Goal: Information Seeking & Learning: Learn about a topic

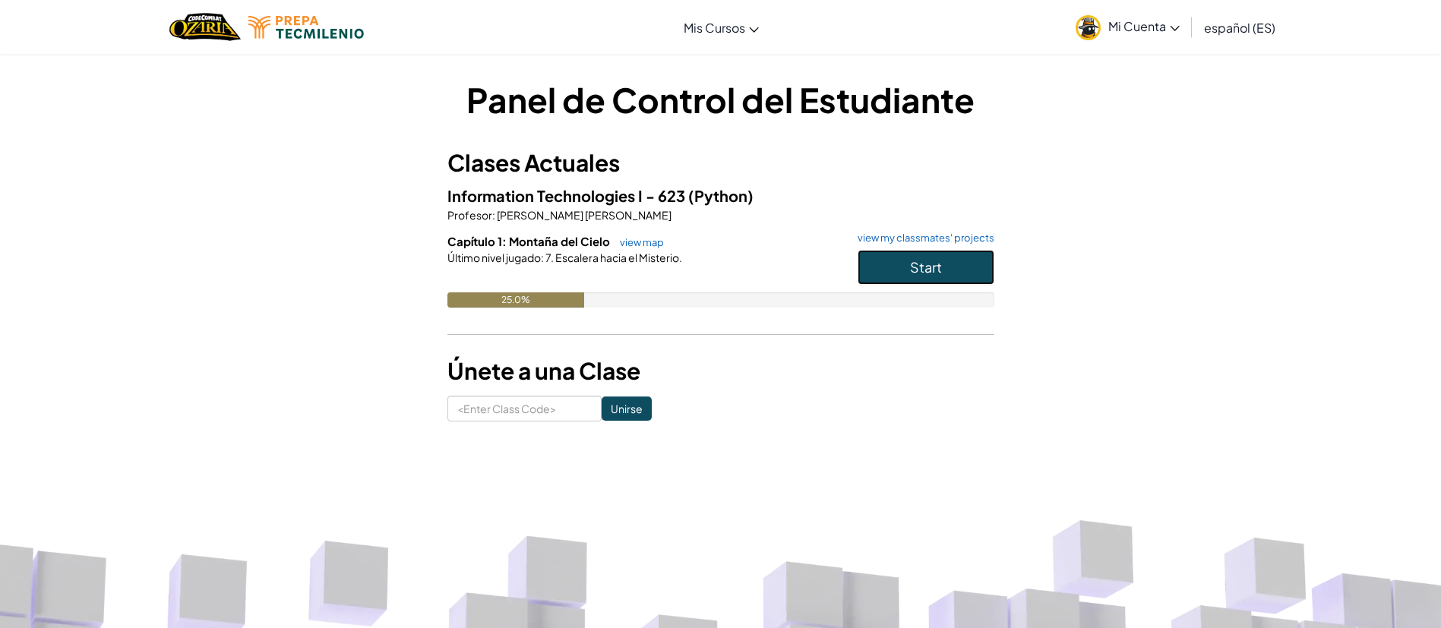
click at [935, 262] on span "Start" at bounding box center [926, 266] width 32 height 17
click at [1260, 33] on span "español (ES)" at bounding box center [1239, 28] width 71 height 16
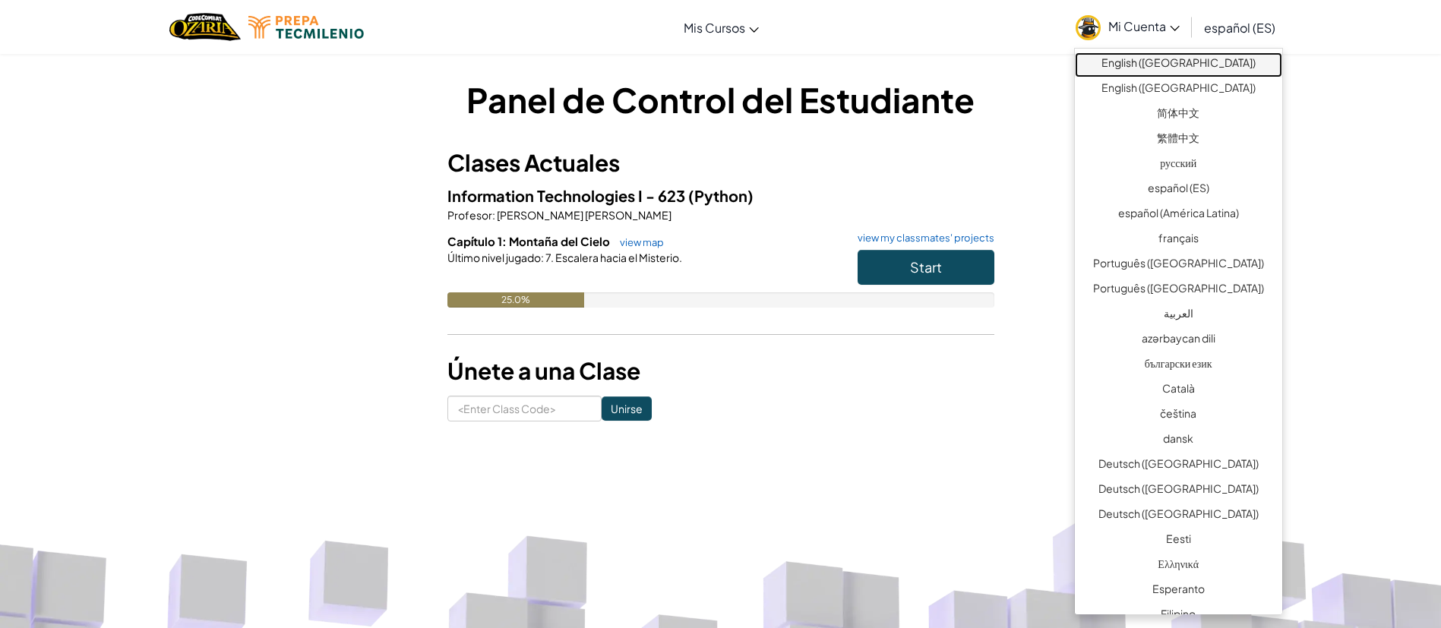
click at [1215, 67] on link "English ([GEOGRAPHIC_DATA])" at bounding box center [1177, 64] width 207 height 25
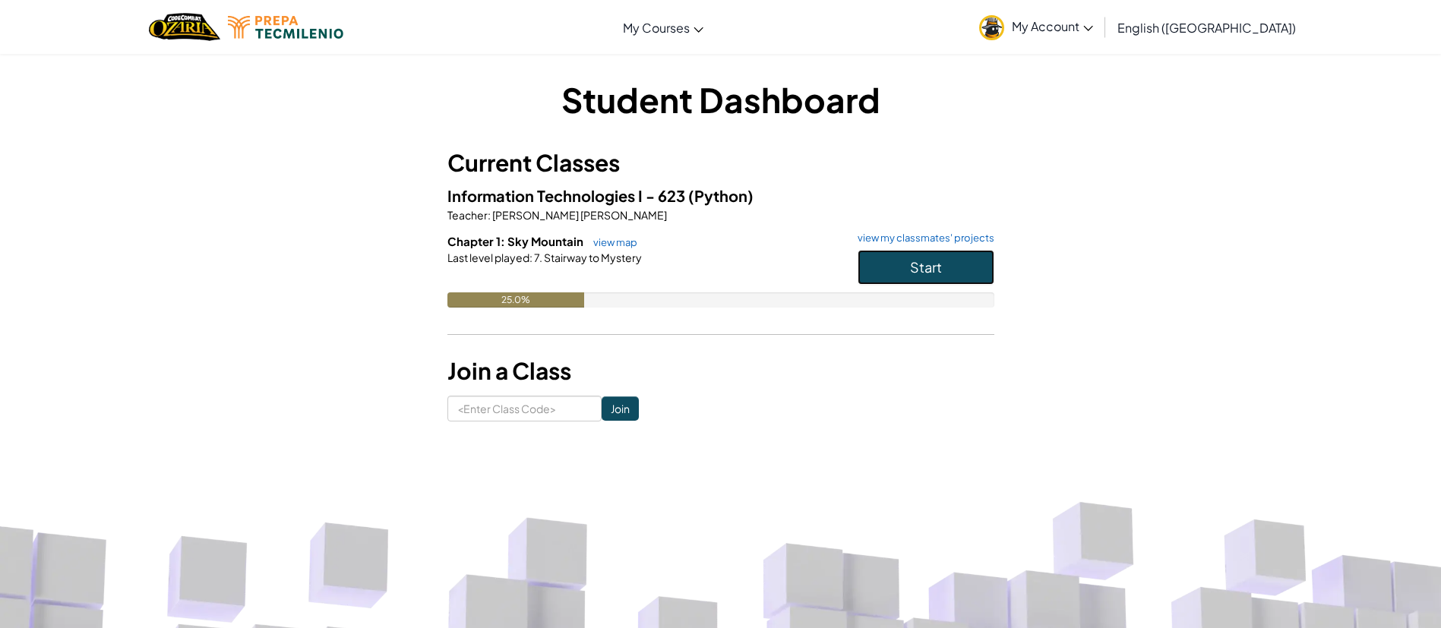
click at [952, 261] on button "Start" at bounding box center [925, 267] width 137 height 35
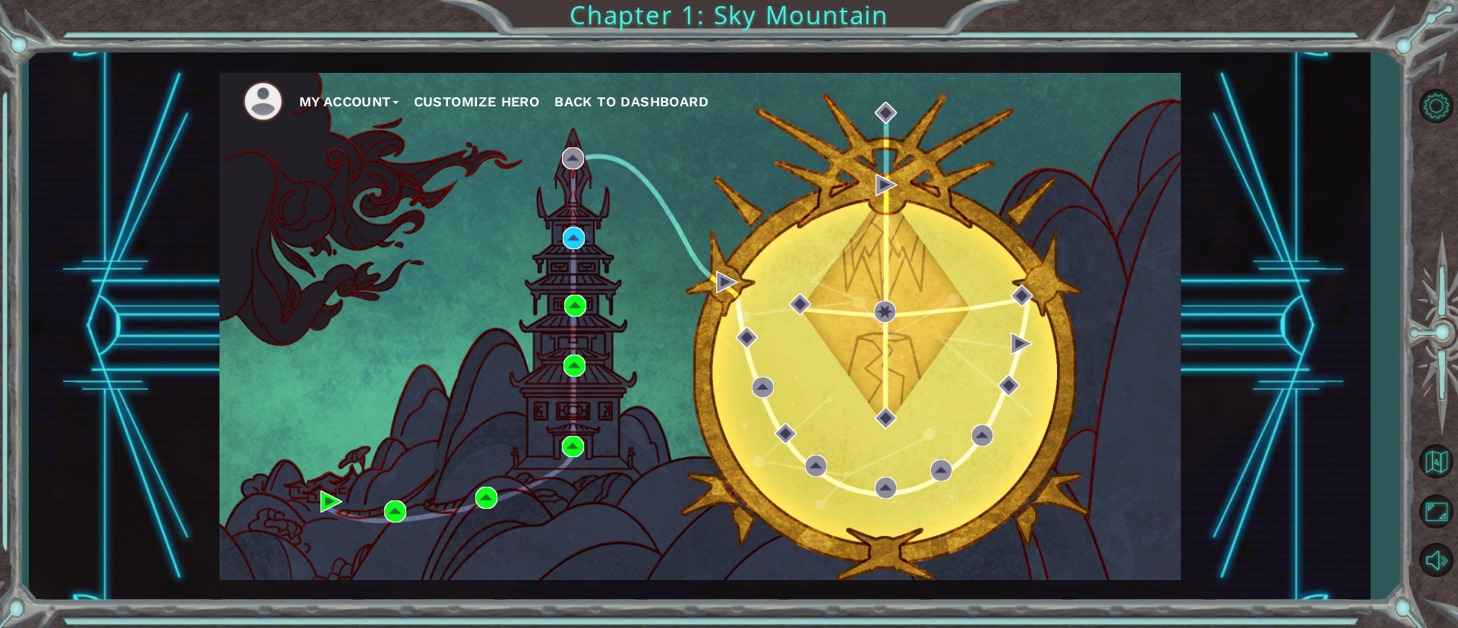
click at [708, 216] on div "My Account Customize Hero Back to Dashboard" at bounding box center [699, 326] width 961 height 507
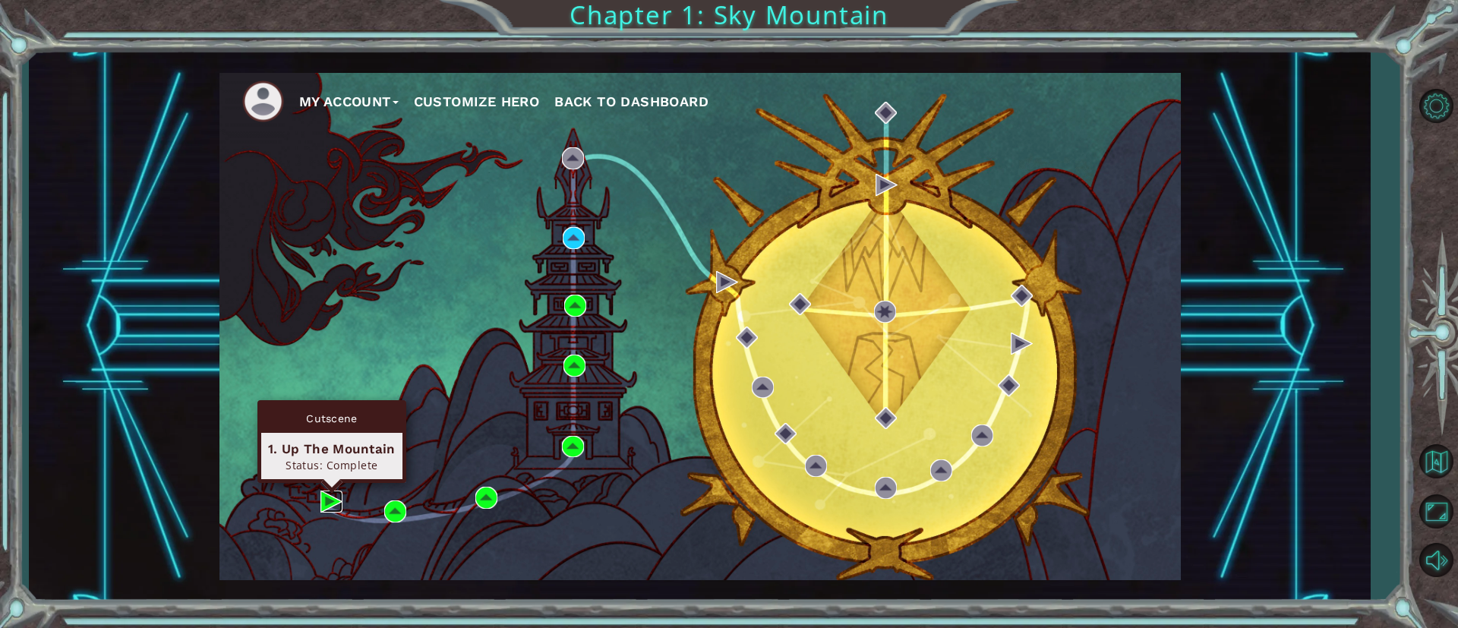
click at [325, 499] on img at bounding box center [331, 502] width 22 height 22
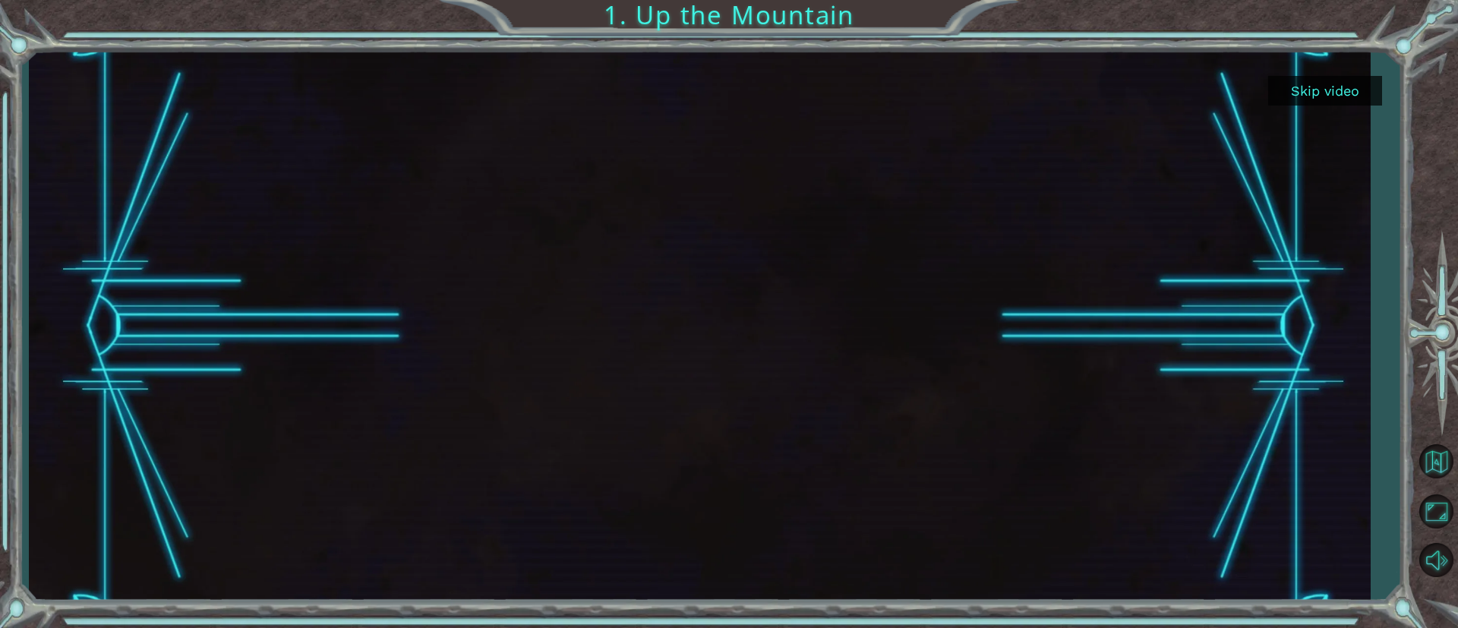
click at [1324, 97] on button "Skip video" at bounding box center [1325, 91] width 114 height 30
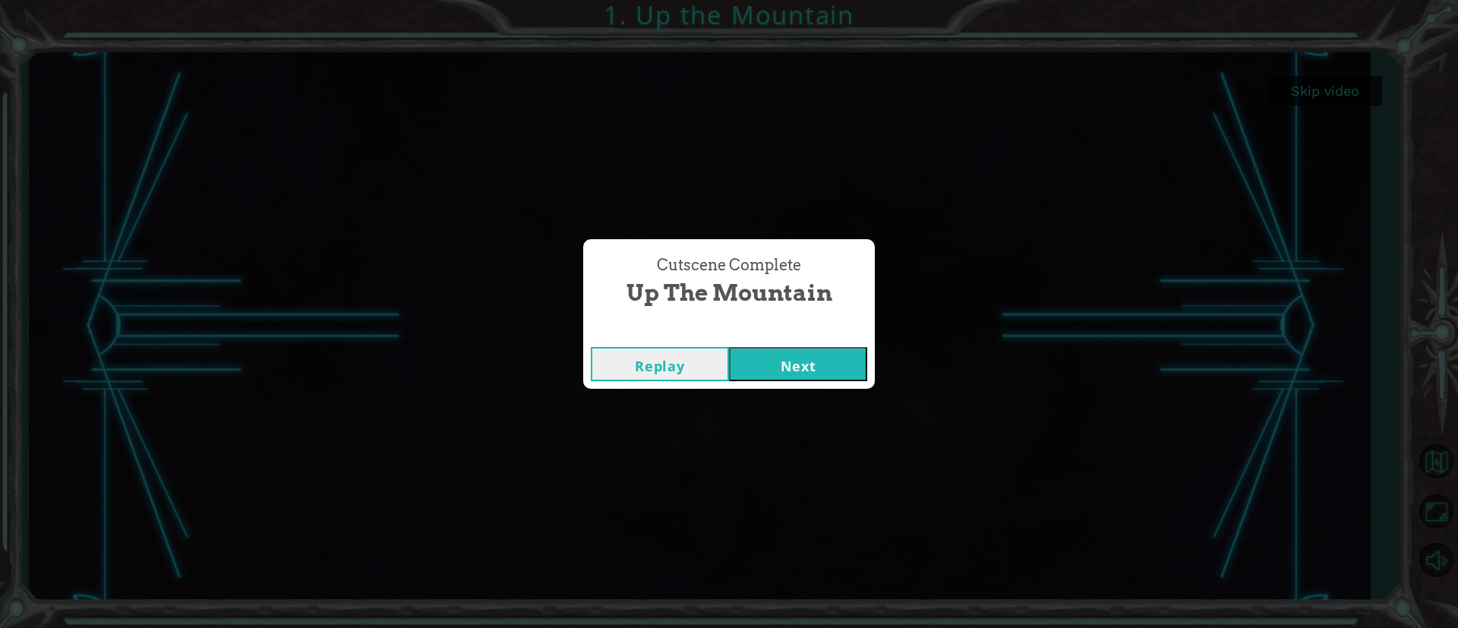
click at [840, 355] on button "Next" at bounding box center [798, 364] width 138 height 34
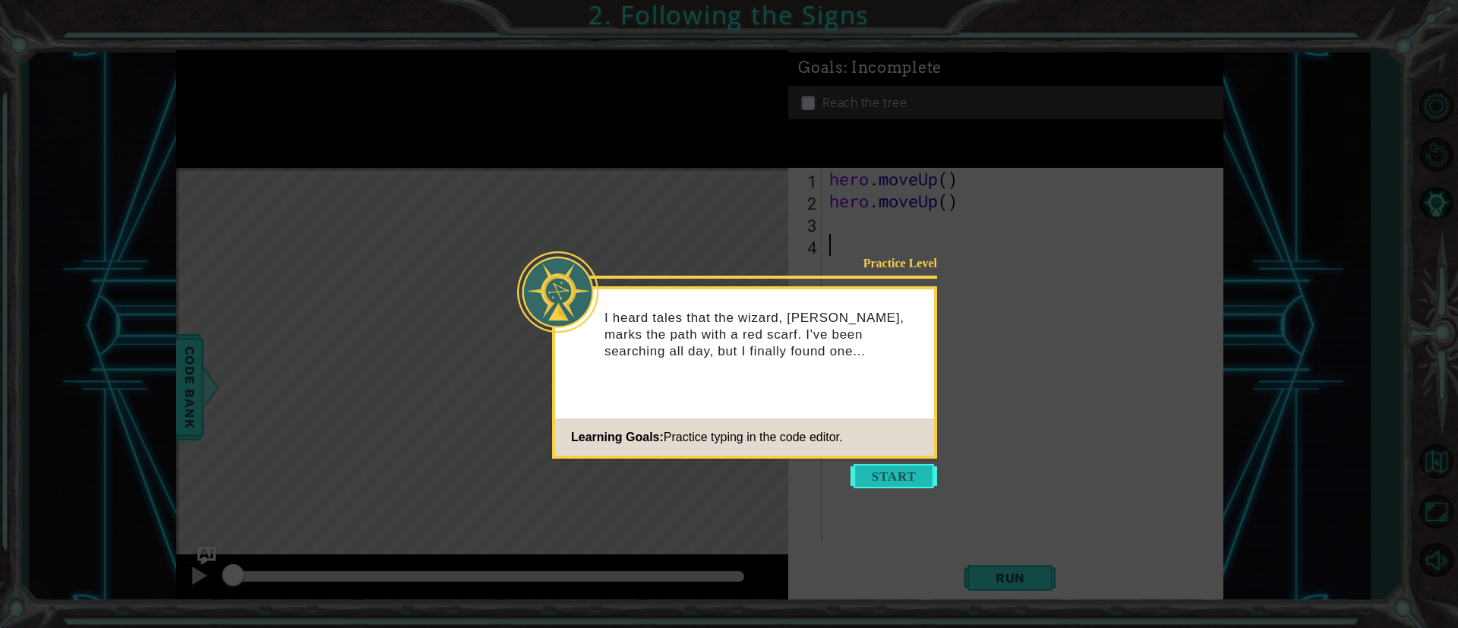
click at [918, 474] on button "Start" at bounding box center [893, 476] width 87 height 24
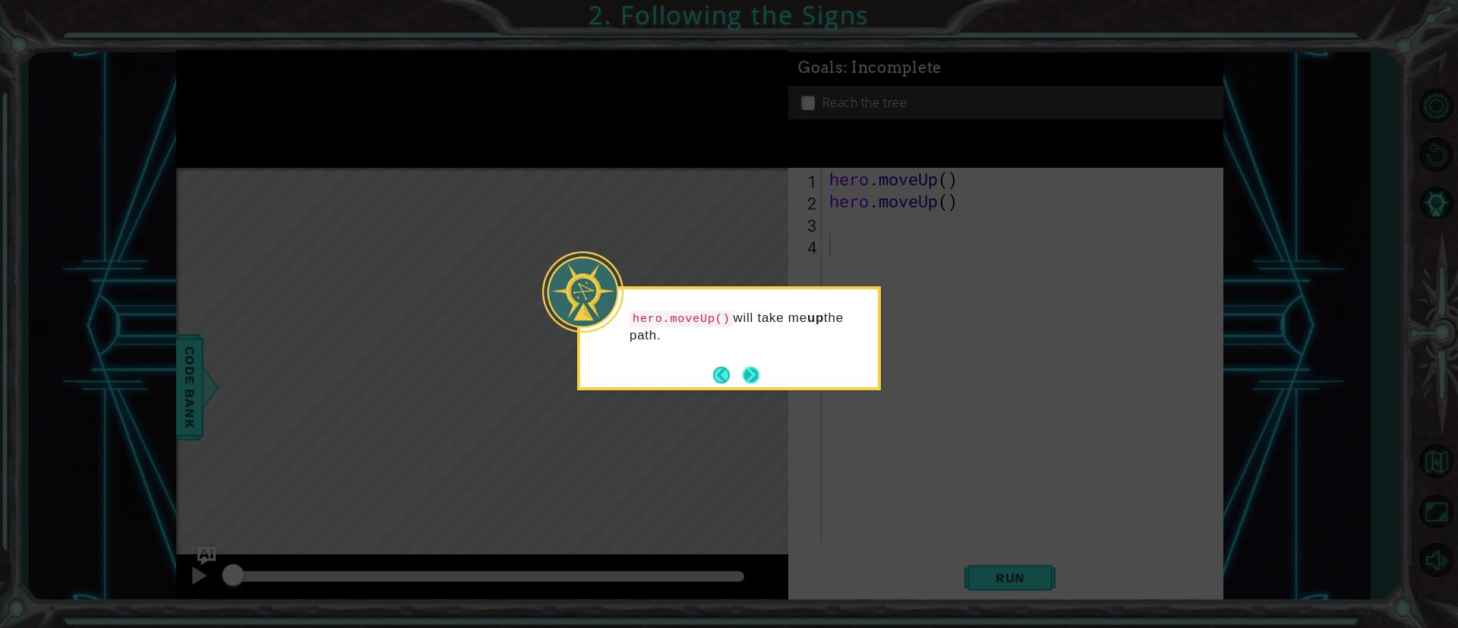
click at [754, 372] on button "Next" at bounding box center [751, 375] width 17 height 17
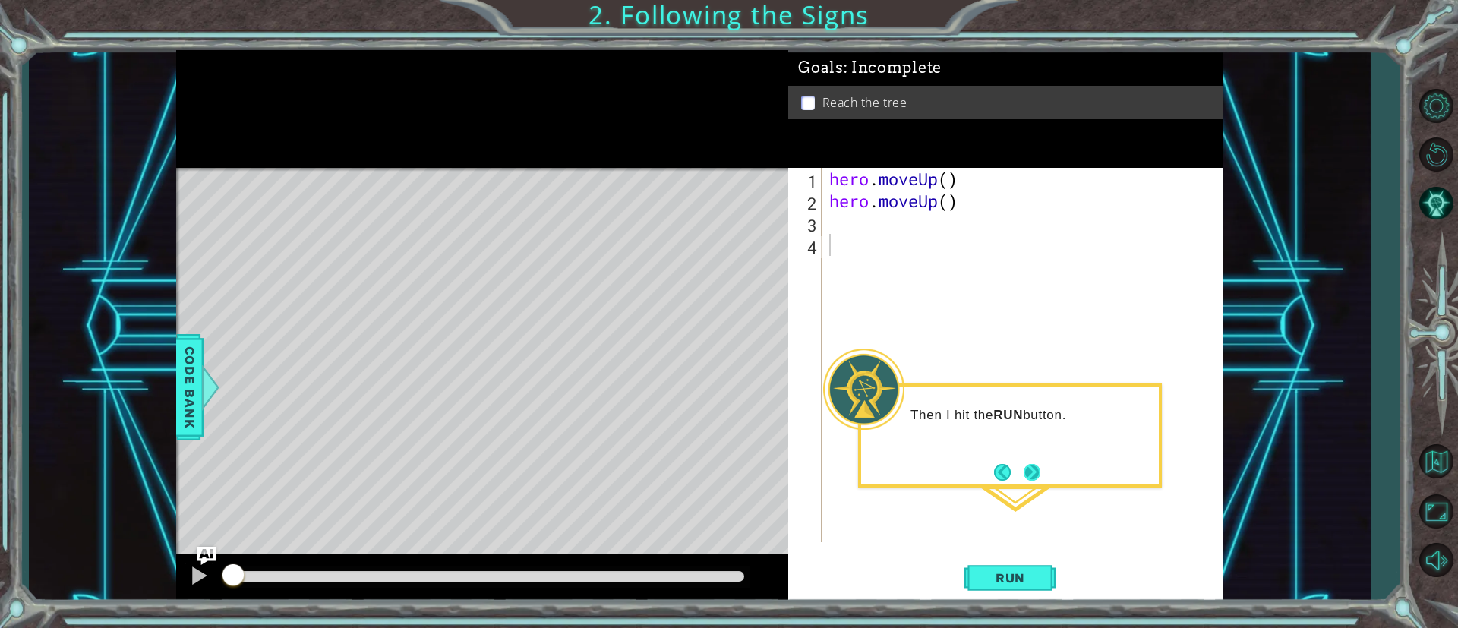
click at [1040, 472] on button "Next" at bounding box center [1032, 472] width 17 height 17
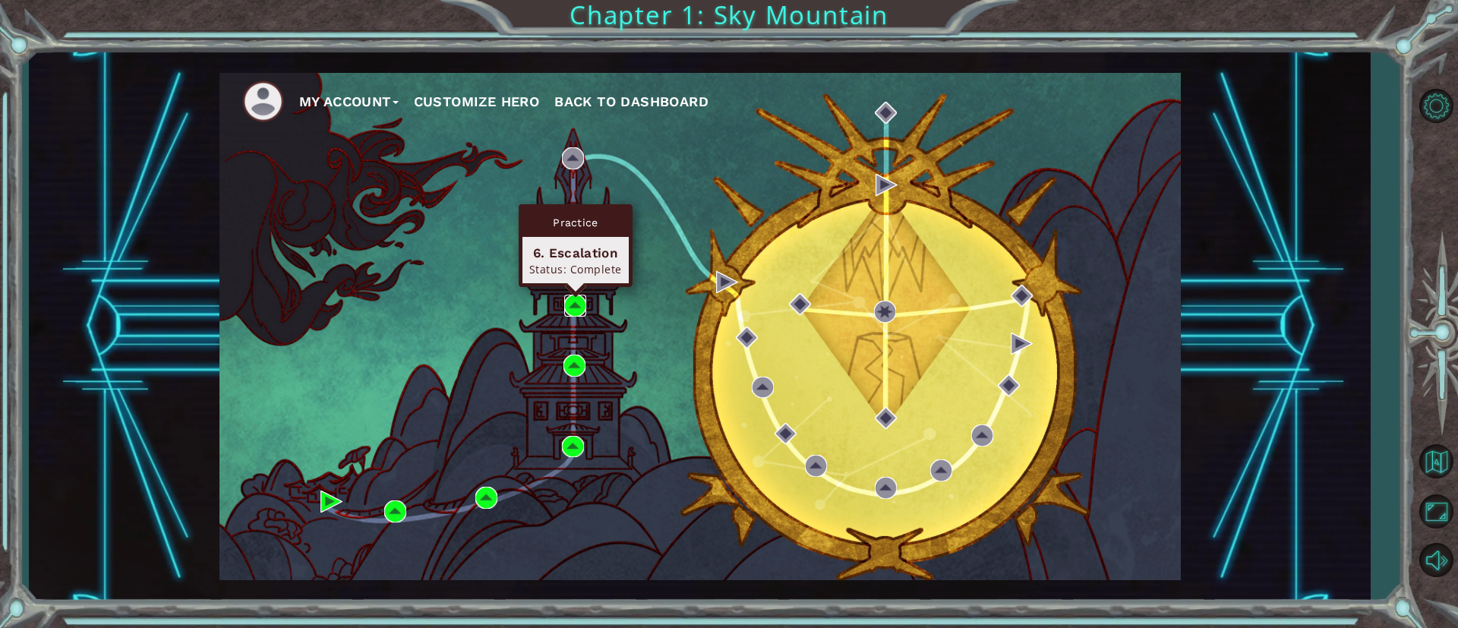
click at [572, 305] on img at bounding box center [575, 306] width 22 height 22
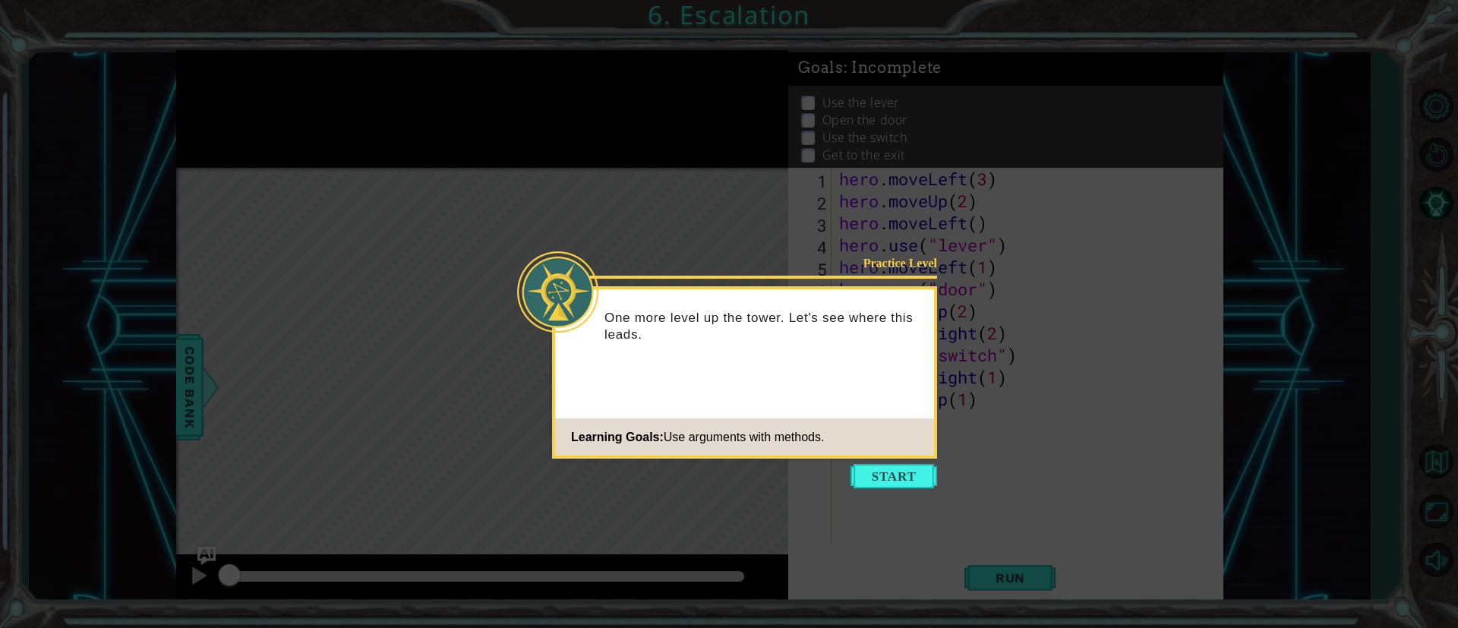
click at [1031, 449] on icon at bounding box center [729, 314] width 1458 height 628
click at [890, 481] on button "Start" at bounding box center [893, 476] width 87 height 24
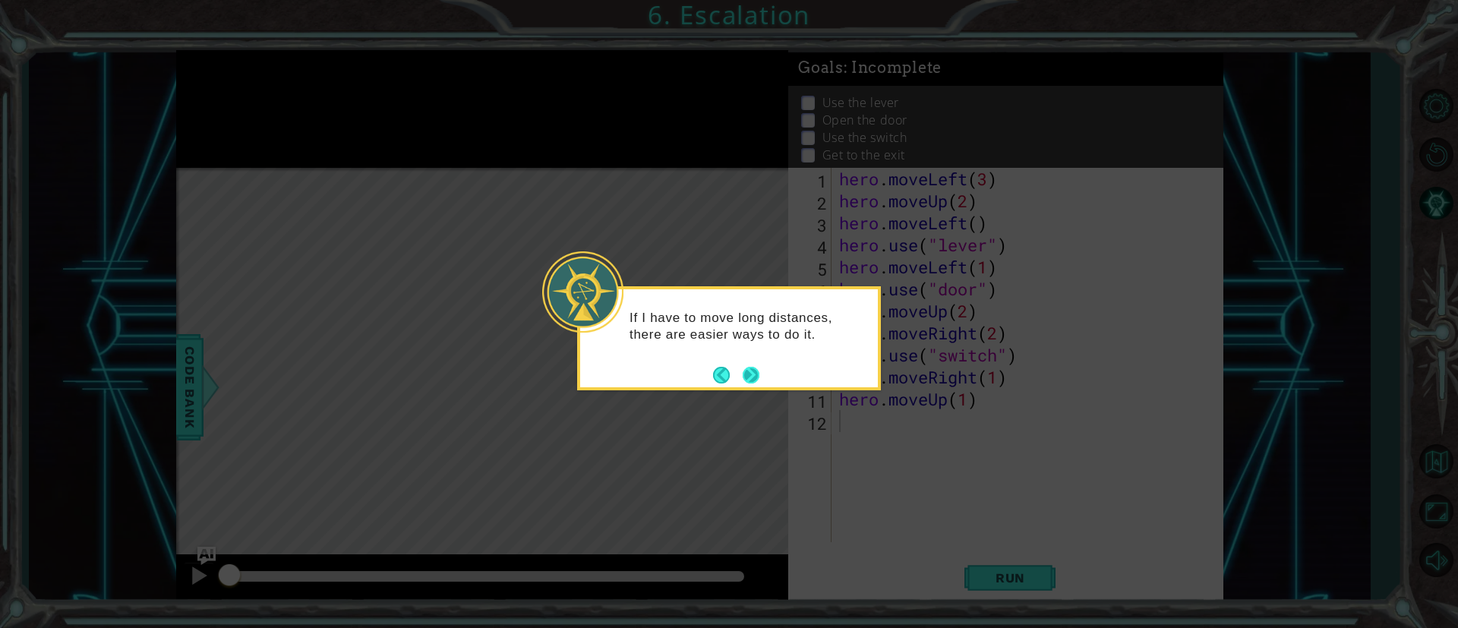
click at [755, 368] on button "Next" at bounding box center [751, 375] width 17 height 17
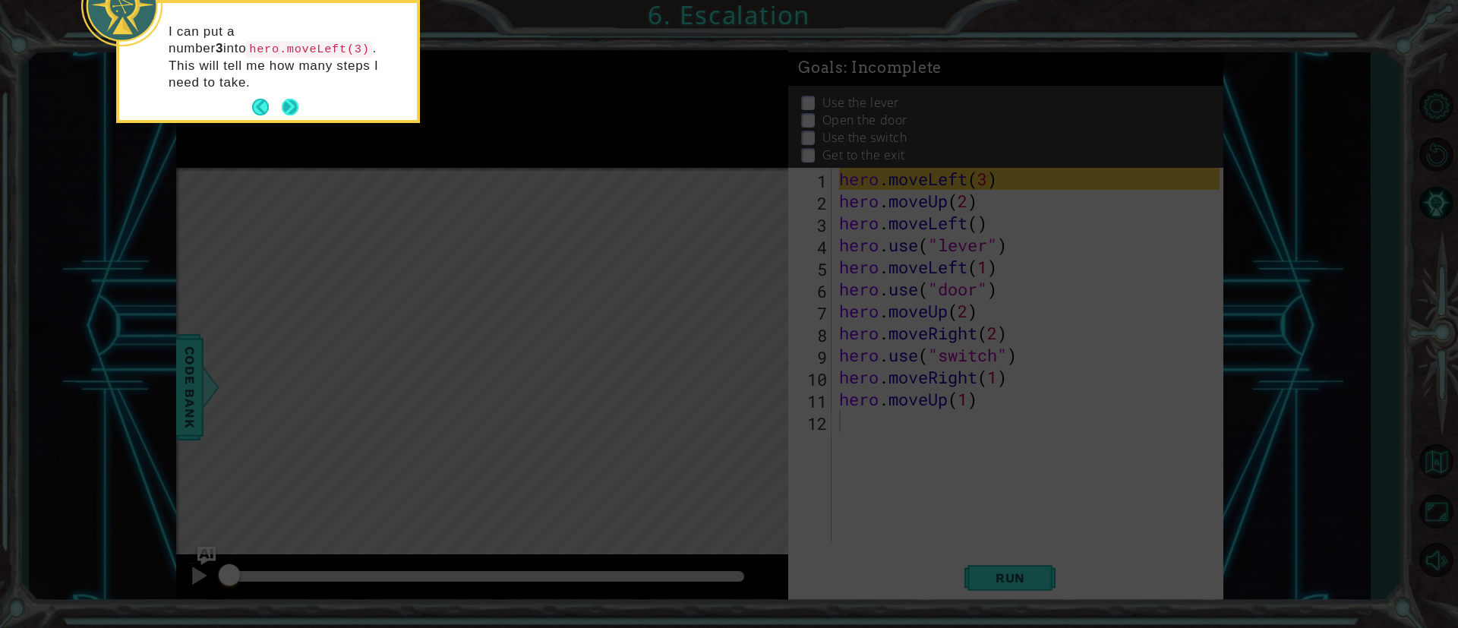
click at [297, 99] on button "Next" at bounding box center [290, 107] width 17 height 17
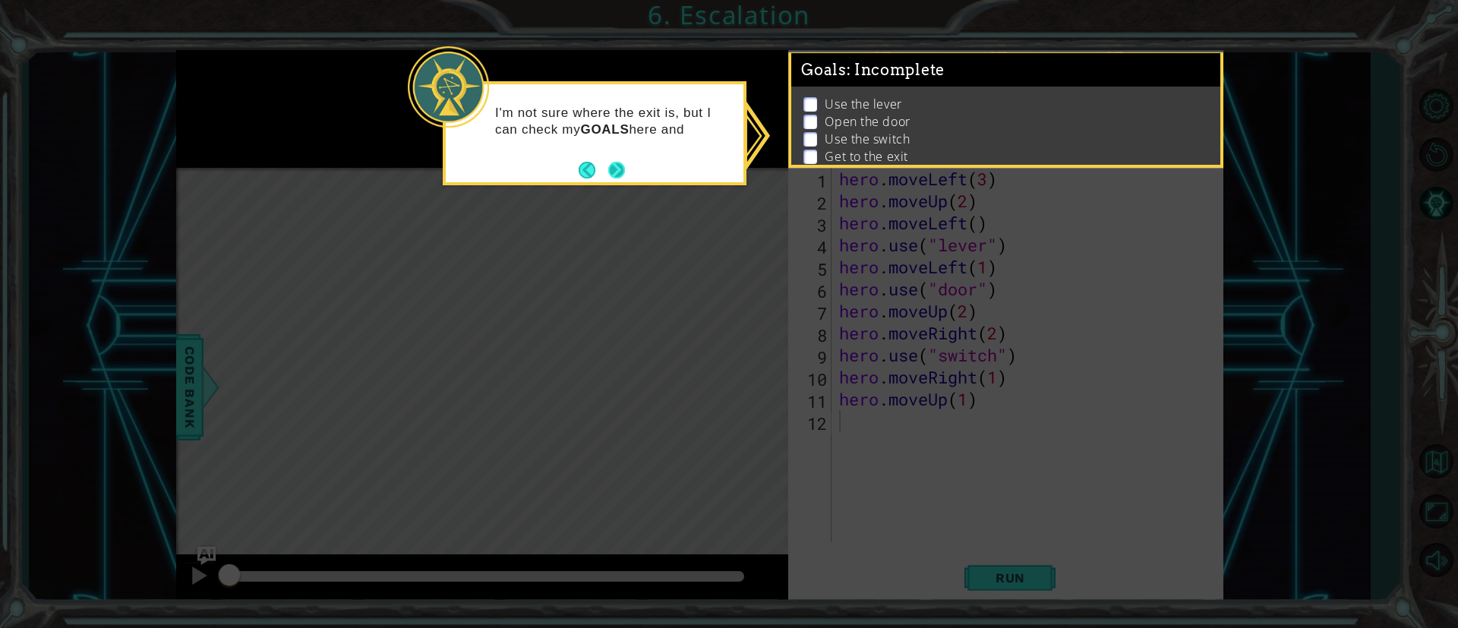
click at [620, 169] on button "Next" at bounding box center [616, 170] width 17 height 17
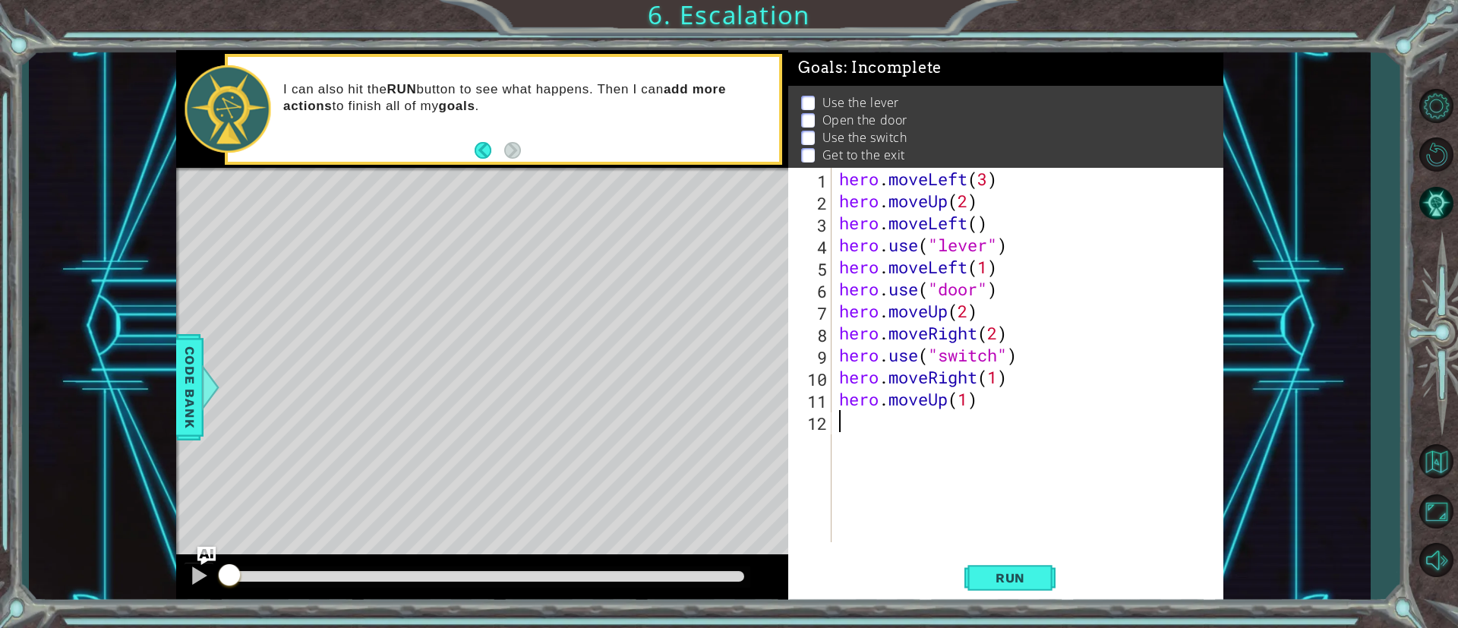
click at [1027, 172] on div "hero . moveLeft ( 3 ) hero . moveUp ( 2 ) hero . moveLeft ( ) hero . use ( "lev…" at bounding box center [1031, 377] width 390 height 418
type textarea "hero.moveLeft(3)"
